Goal: Task Accomplishment & Management: Manage account settings

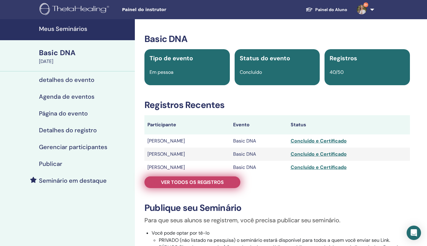
click at [216, 183] on span "Ver todos os registros" at bounding box center [192, 182] width 63 height 6
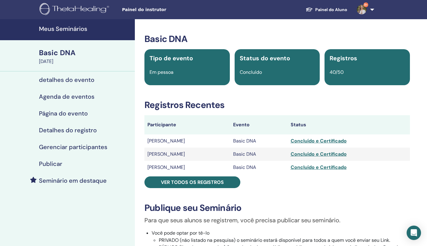
click at [373, 10] on link "9+" at bounding box center [364, 9] width 25 height 19
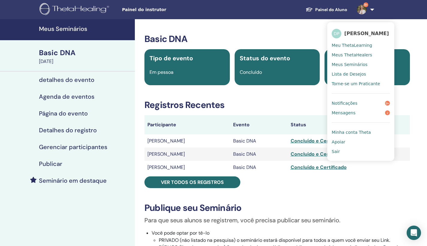
click at [355, 66] on span "Meus Seminários" at bounding box center [349, 64] width 36 height 5
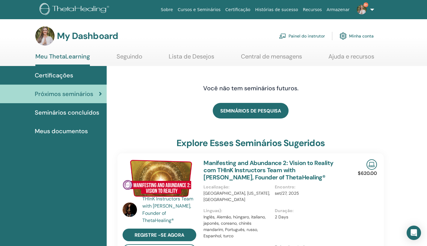
click at [292, 35] on link "Painel do instrutor" at bounding box center [302, 35] width 46 height 13
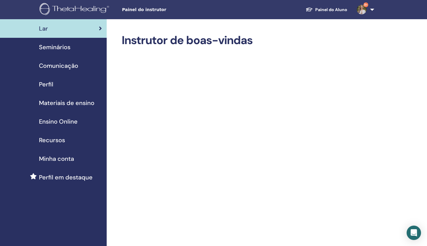
click at [59, 49] on span "Seminários" at bounding box center [54, 47] width 31 height 9
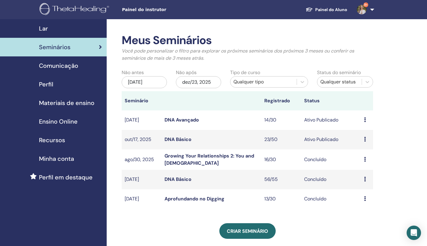
click at [188, 119] on link "DNA Avançado" at bounding box center [181, 119] width 34 height 6
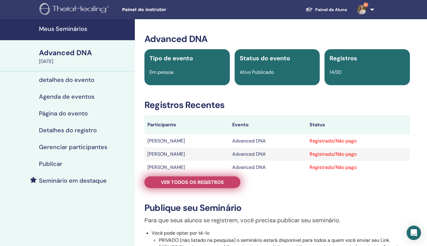
click at [214, 183] on span "Ver todos os registros" at bounding box center [192, 182] width 63 height 6
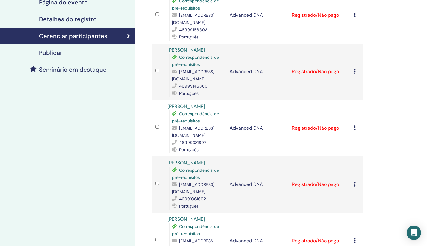
scroll to position [96, 0]
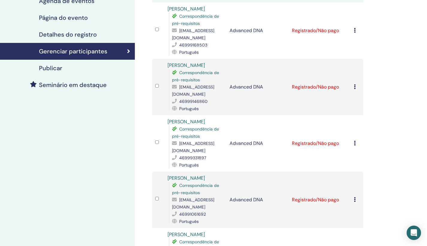
click at [355, 140] on icon at bounding box center [355, 142] width 2 height 5
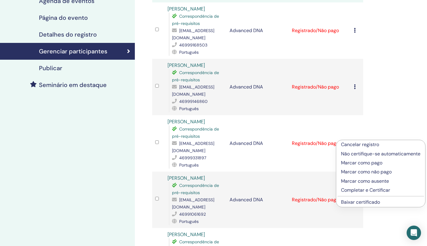
click at [358, 163] on p "Marcar como pago" at bounding box center [380, 162] width 79 height 7
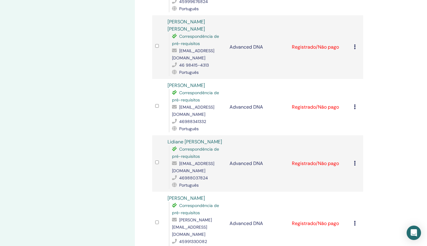
scroll to position [476, 0]
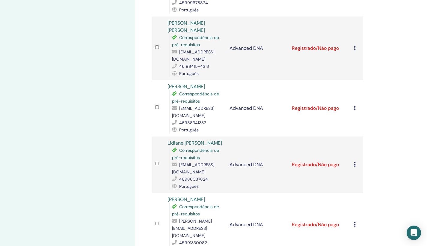
click at [355, 46] on icon at bounding box center [355, 48] width 2 height 5
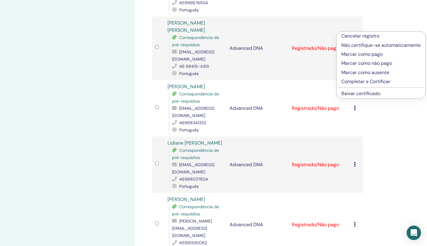
click at [362, 56] on p "Marcar como pago" at bounding box center [380, 54] width 79 height 7
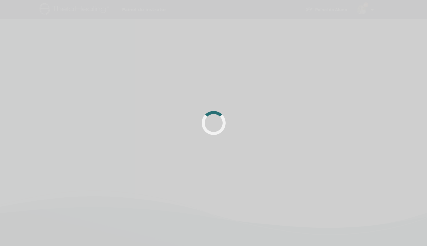
scroll to position [141, 0]
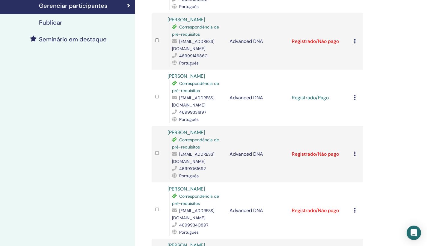
click at [354, 208] on icon at bounding box center [355, 210] width 2 height 5
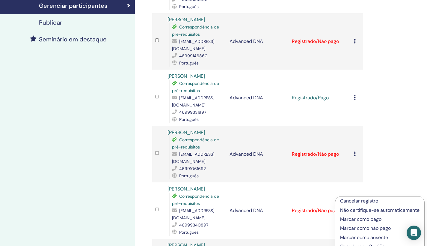
scroll to position [193, 0]
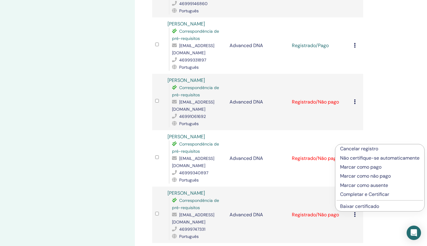
click at [372, 168] on p "Marcar como pago" at bounding box center [379, 166] width 79 height 7
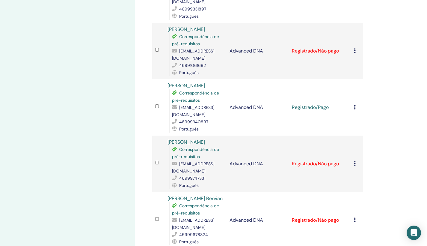
scroll to position [245, 0]
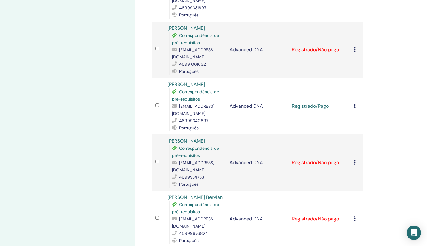
click at [354, 216] on icon at bounding box center [355, 218] width 2 height 5
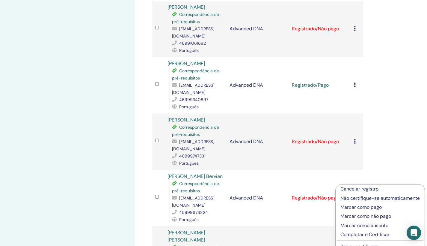
scroll to position [287, 0]
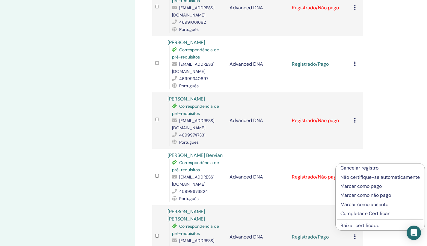
click at [367, 186] on p "Marcar como pago" at bounding box center [379, 185] width 79 height 7
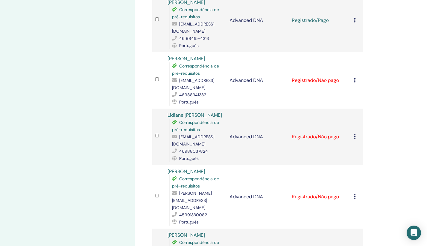
scroll to position [549, 0]
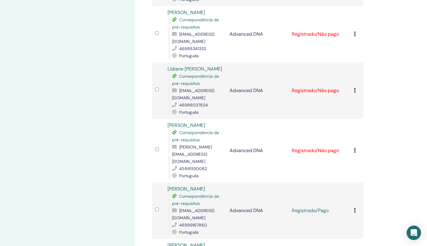
click at [355, 148] on icon at bounding box center [355, 150] width 2 height 5
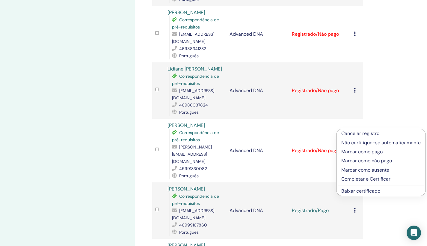
click at [363, 154] on p "Marcar como pago" at bounding box center [380, 151] width 79 height 7
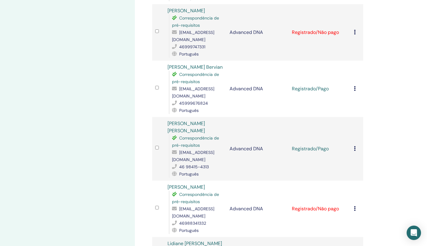
scroll to position [441, 0]
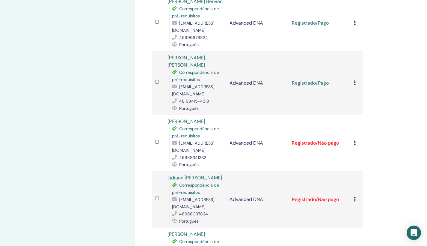
click at [354, 196] on icon at bounding box center [355, 198] width 2 height 5
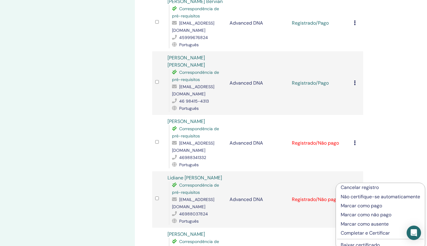
click at [366, 205] on p "Marcar como pago" at bounding box center [379, 205] width 79 height 7
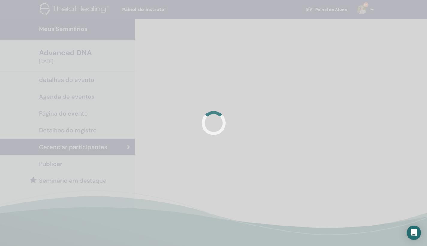
scroll to position [141, 0]
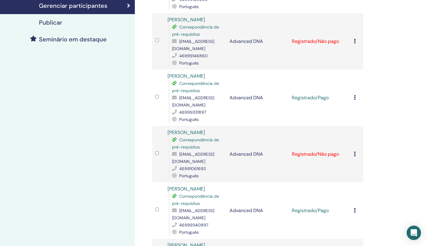
click at [355, 151] on icon at bounding box center [355, 153] width 2 height 5
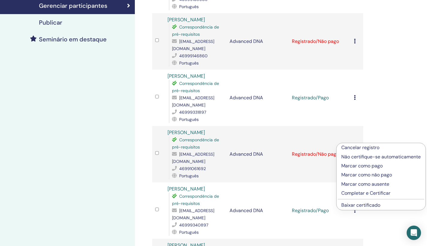
click at [364, 167] on p "Marcar como pago" at bounding box center [380, 165] width 79 height 7
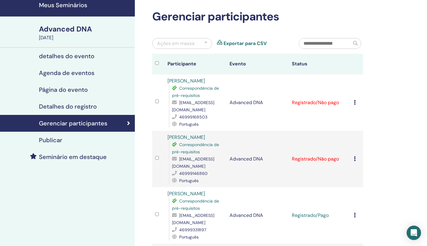
scroll to position [34, 0]
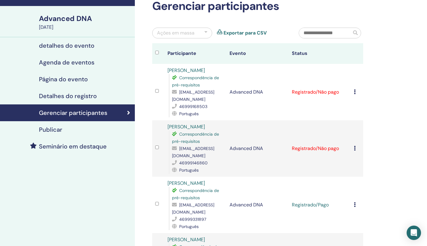
click at [355, 91] on icon at bounding box center [355, 91] width 2 height 5
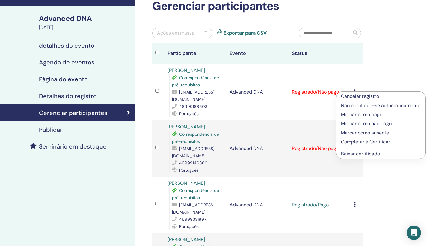
click at [363, 116] on p "Marcar como pago" at bounding box center [380, 114] width 79 height 7
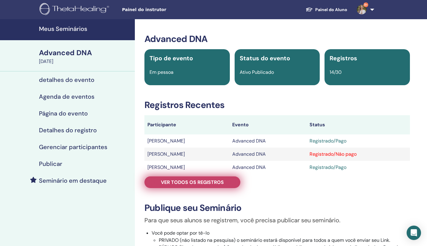
click at [212, 179] on span "Ver todos os registros" at bounding box center [192, 182] width 63 height 6
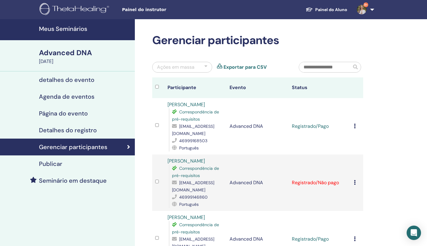
click at [370, 10] on link "9+" at bounding box center [364, 9] width 25 height 19
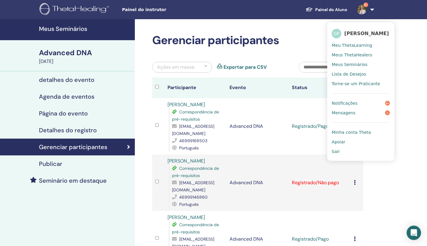
click at [354, 64] on span "Meus Seminários" at bounding box center [349, 64] width 36 height 5
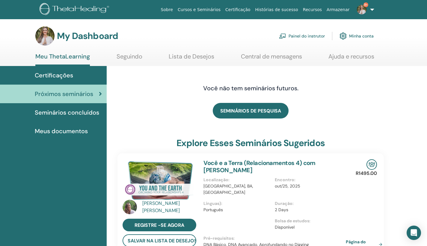
click at [309, 38] on link "Painel do instrutor" at bounding box center [302, 35] width 46 height 13
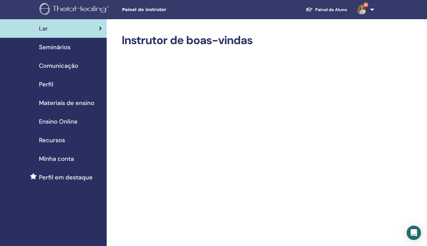
click at [46, 46] on span "Seminários" at bounding box center [54, 47] width 31 height 9
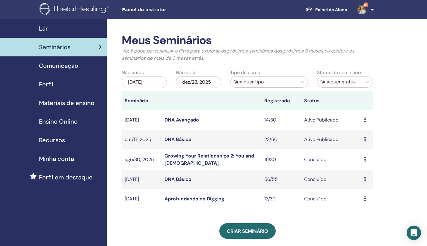
click at [182, 137] on link "DNA Básico" at bounding box center [177, 139] width 27 height 6
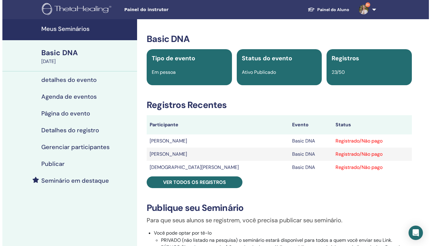
scroll to position [4, 0]
